Goal: Task Accomplishment & Management: Manage account settings

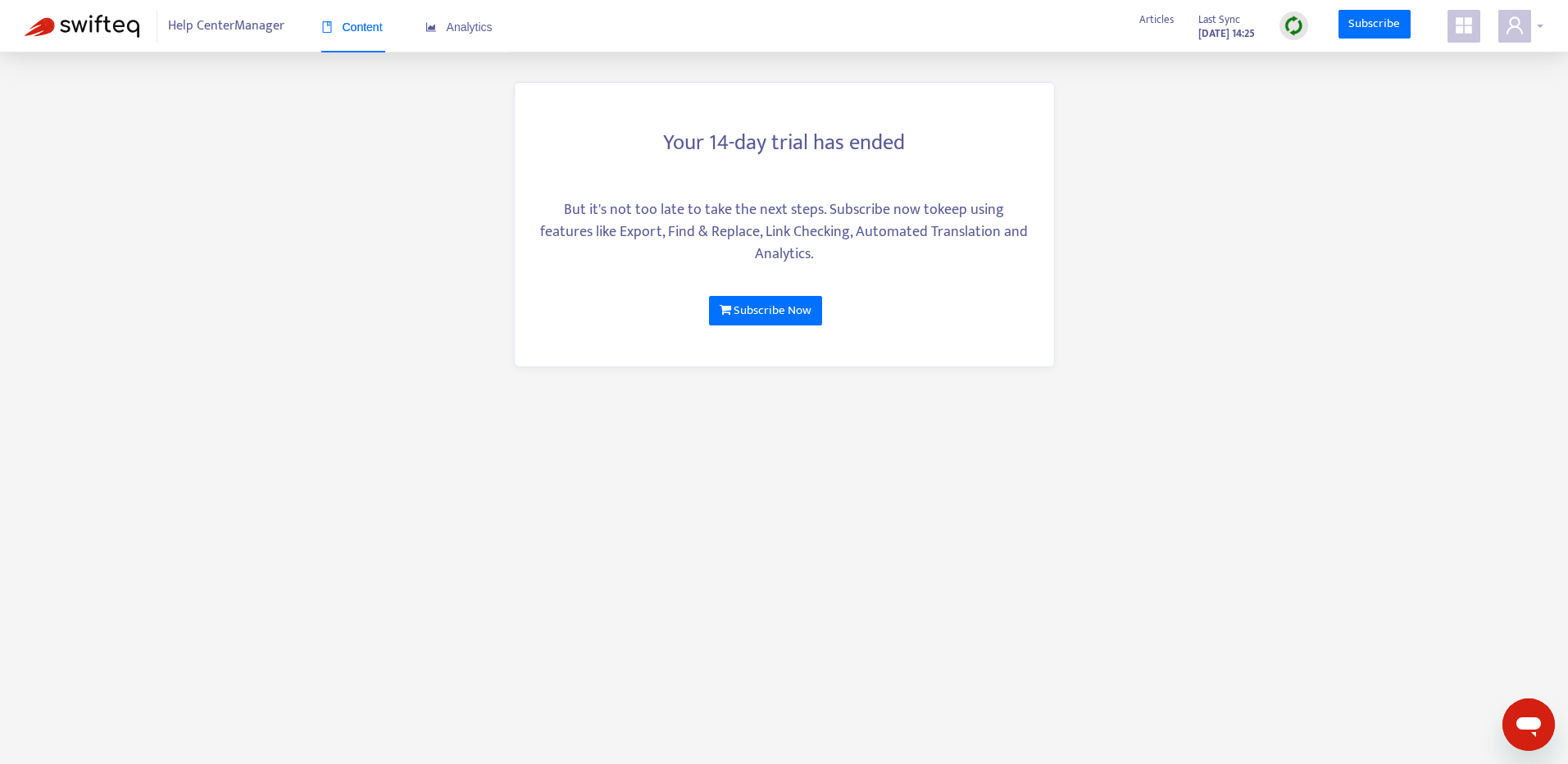
click at [1526, 26] on span at bounding box center [1514, 26] width 33 height 33
click at [1512, 19] on icon "user" at bounding box center [1514, 25] width 19 height 19
click at [1516, 28] on icon "user" at bounding box center [1513, 25] width 17 height 18
click at [1511, 33] on icon "user" at bounding box center [1514, 25] width 19 height 19
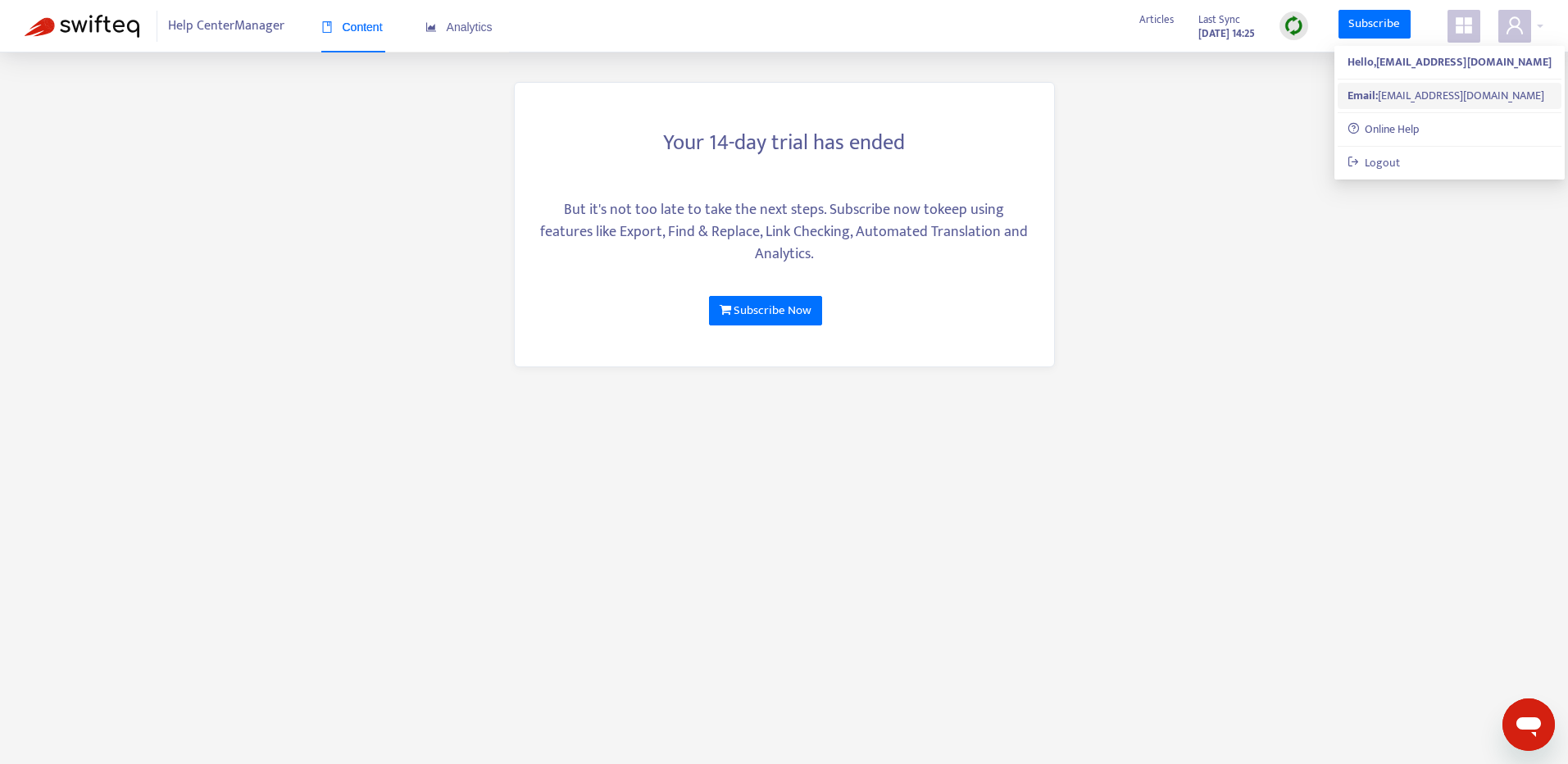
click at [1423, 95] on div "Email: rubysanchez@zoneandco.com" at bounding box center [1448, 96] width 204 height 18
click at [192, 18] on span "Help Center Manager" at bounding box center [225, 26] width 116 height 31
click at [204, 23] on span "Help Center Manager" at bounding box center [225, 26] width 116 height 31
click at [1472, 12] on span at bounding box center [1464, 26] width 33 height 33
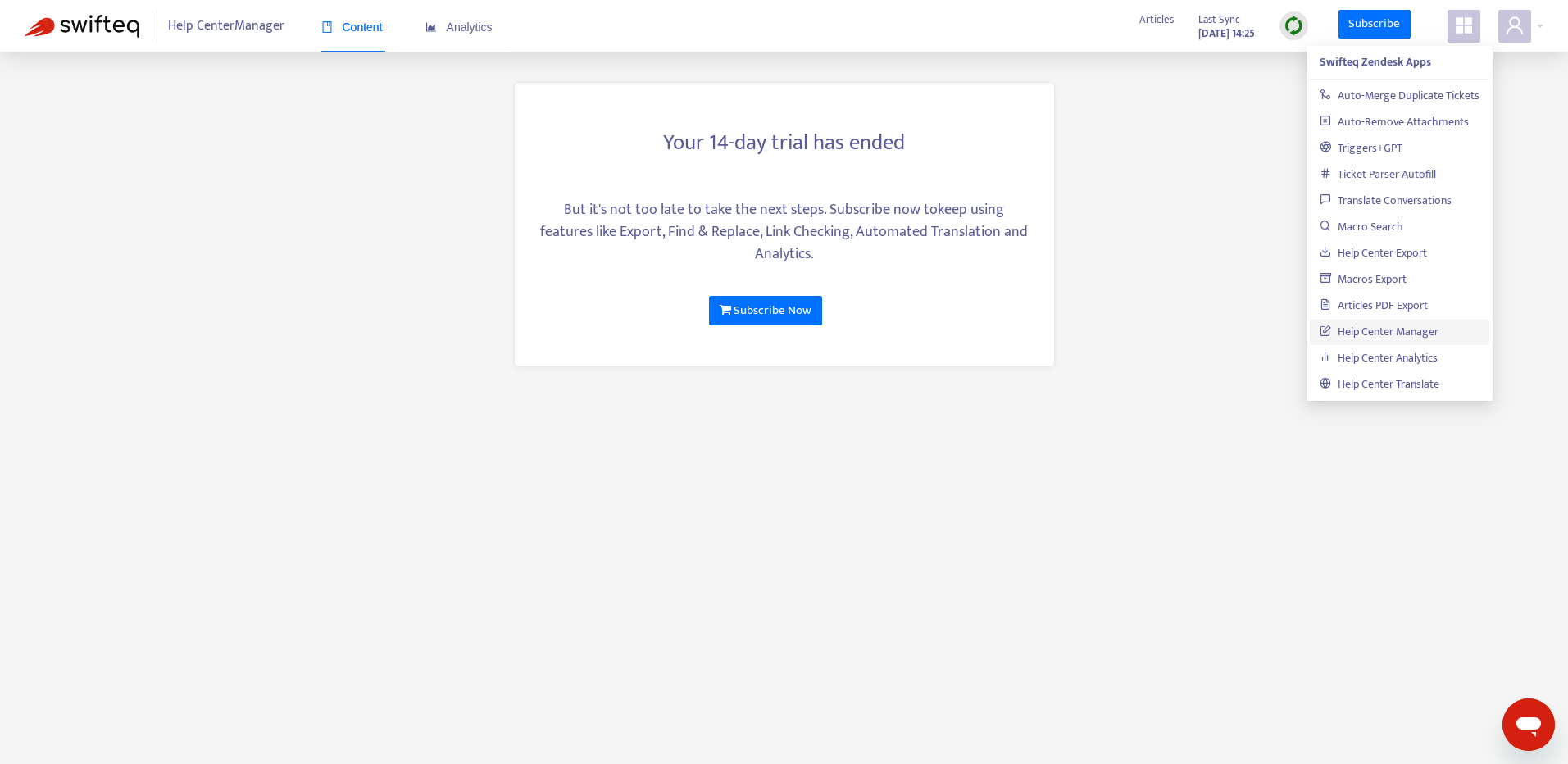
drag, startPoint x: 1551, startPoint y: 104, endPoint x: 1541, endPoint y: 97, distance: 12.2
click at [1551, 104] on main "Your 14-day trial has ended But it's not too late to take the next steps. Subsc…" at bounding box center [784, 382] width 1568 height 764
